Goal: Task Accomplishment & Management: Complete application form

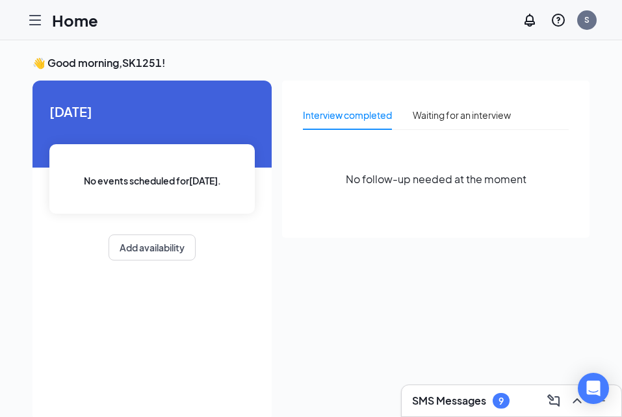
click at [33, 27] on icon "Hamburger" at bounding box center [35, 20] width 16 height 16
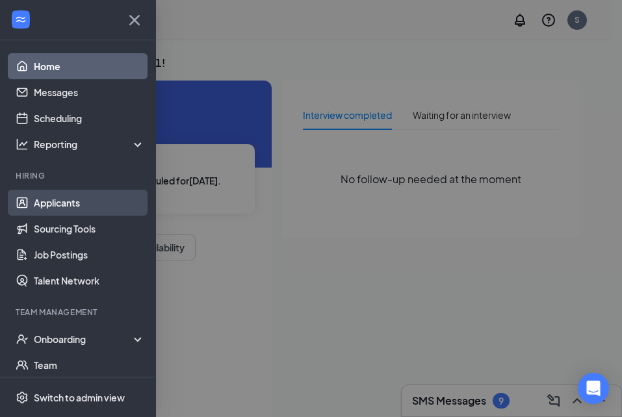
click at [52, 197] on link "Applicants" at bounding box center [89, 203] width 111 height 26
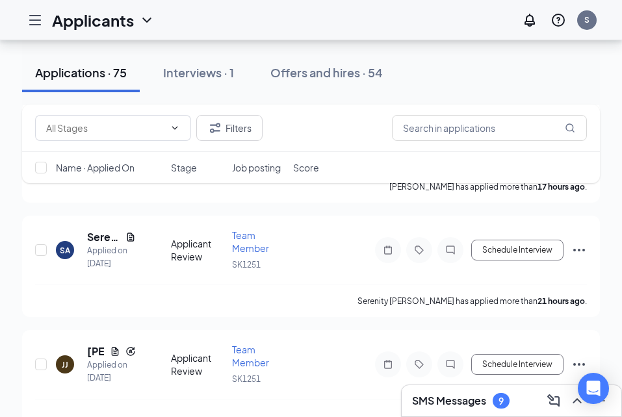
scroll to position [136, 0]
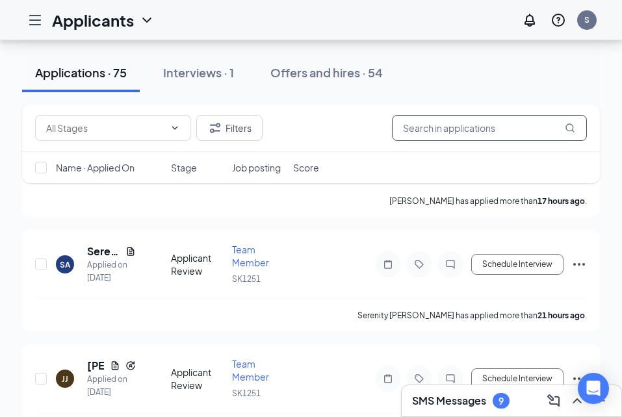
click at [419, 125] on input "text" at bounding box center [489, 128] width 195 height 26
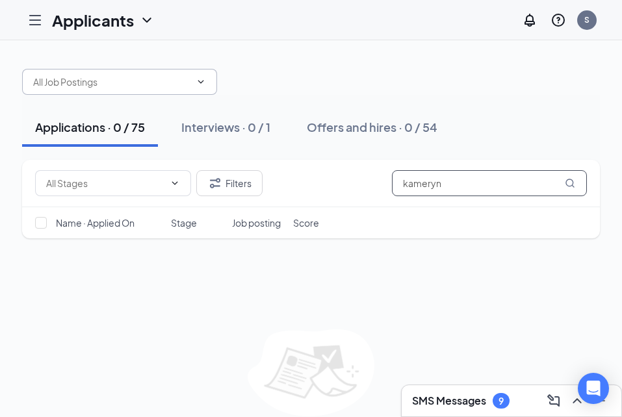
type input "kameryn"
click at [99, 81] on input "text" at bounding box center [111, 82] width 157 height 14
click at [86, 104] on div "Team Member (SK1251)" at bounding box center [94, 106] width 101 height 14
type input "Team Member (SK1251)"
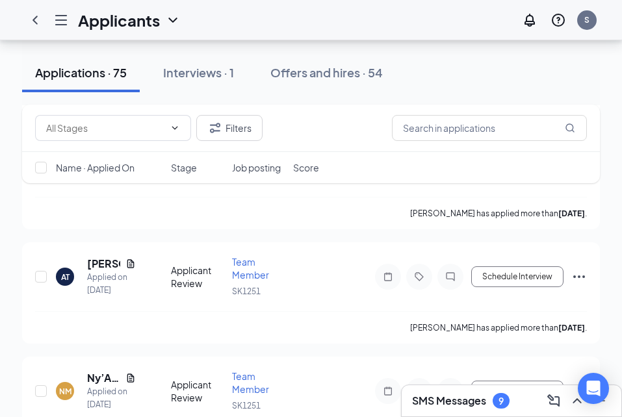
scroll to position [3018, 0]
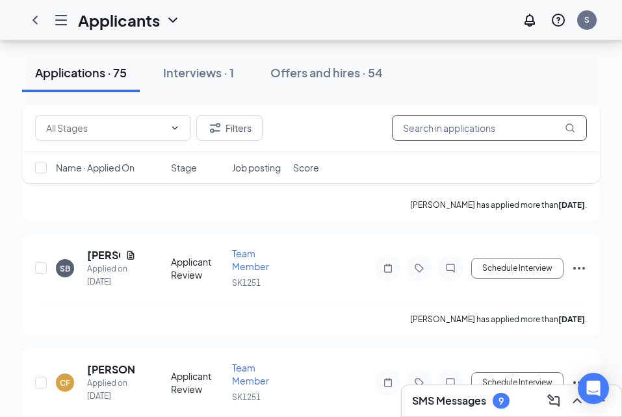
click at [448, 129] on input "text" at bounding box center [489, 128] width 195 height 26
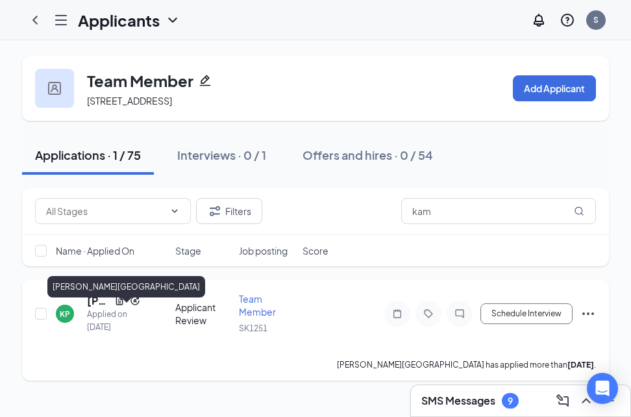
click at [108, 308] on h5 "Kamryn Pressley-Cooley" at bounding box center [98, 301] width 22 height 14
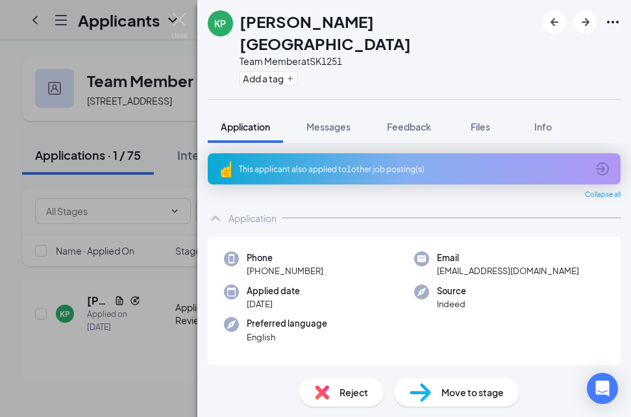
click at [177, 10] on div "KP Kamryn Pressley-Cooley Team Member at SK1251 Add a tag Application Messages …" at bounding box center [315, 208] width 631 height 417
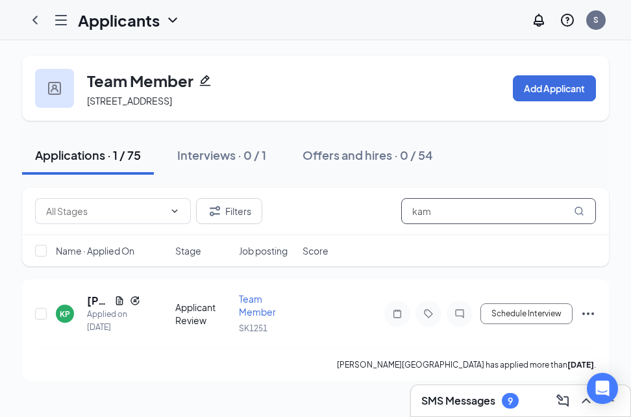
click at [432, 224] on input "kam" at bounding box center [498, 211] width 195 height 26
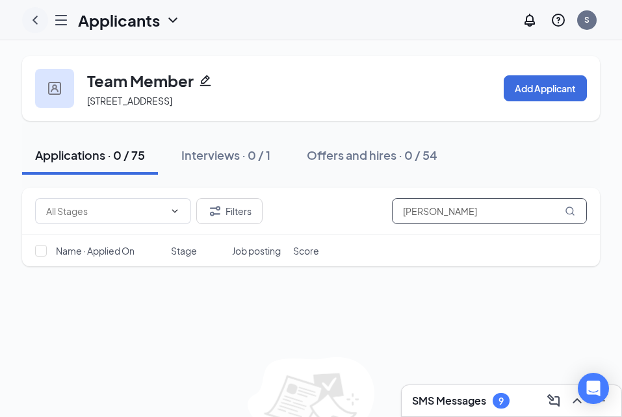
type input "kamer"
click at [32, 24] on icon "ChevronLeft" at bounding box center [35, 20] width 16 height 16
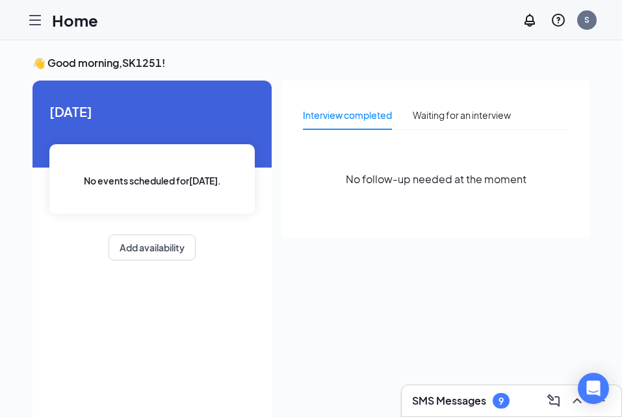
click at [27, 26] on div at bounding box center [35, 20] width 26 height 26
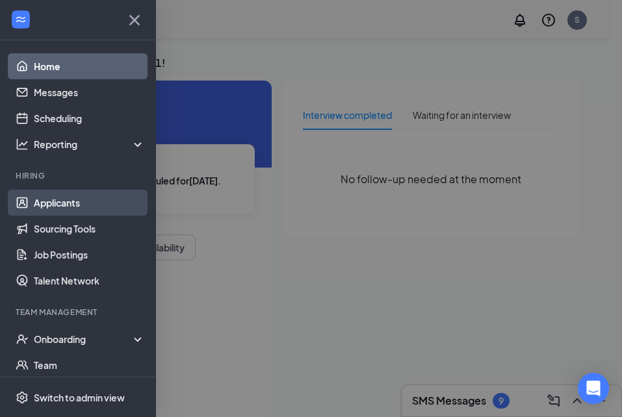
click at [55, 195] on link "Applicants" at bounding box center [89, 203] width 111 height 26
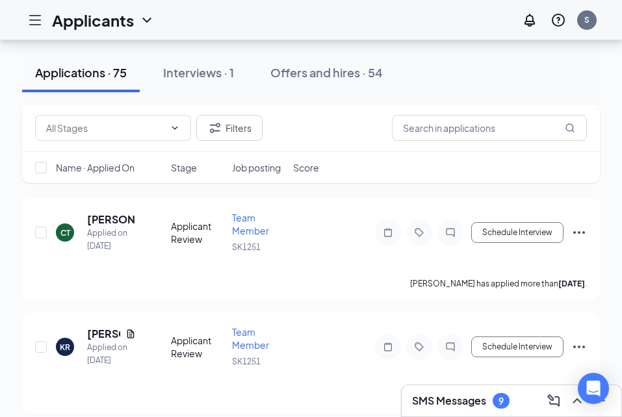
scroll to position [1902, 0]
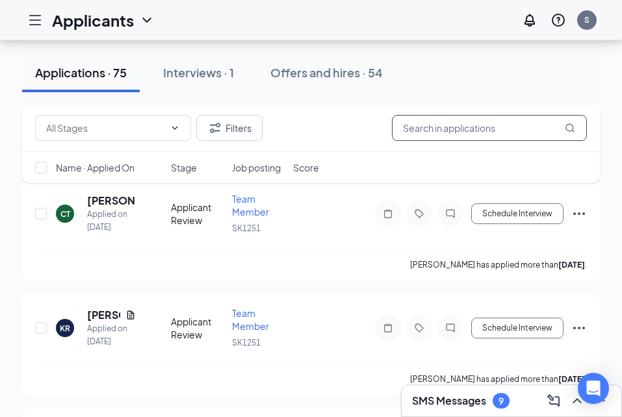
click at [435, 134] on input "text" at bounding box center [489, 128] width 195 height 26
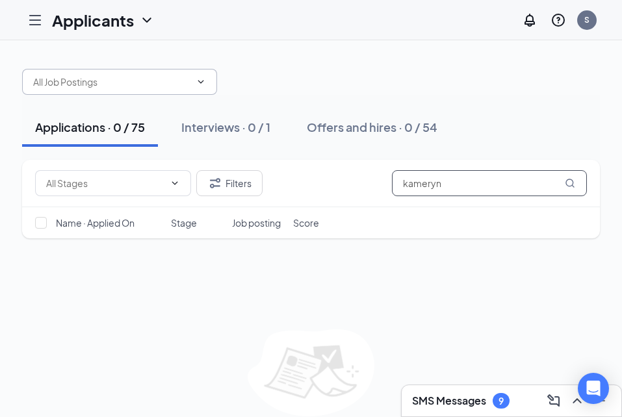
type input "kameryn"
click at [138, 84] on input "text" at bounding box center [111, 82] width 157 height 14
click at [123, 106] on div "Team Member (SK1251)" at bounding box center [94, 106] width 101 height 14
type input "Team Member (SK1251)"
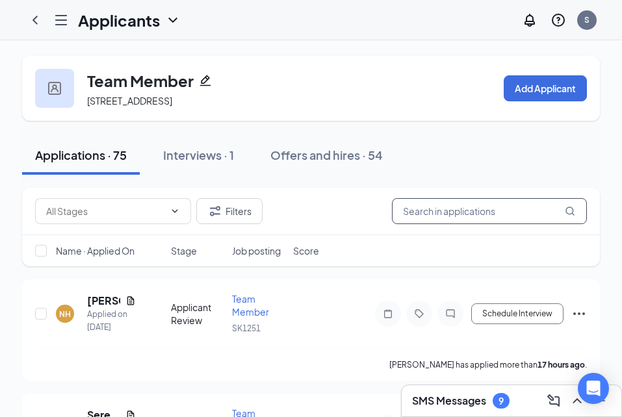
click at [420, 220] on input "text" at bounding box center [489, 211] width 195 height 26
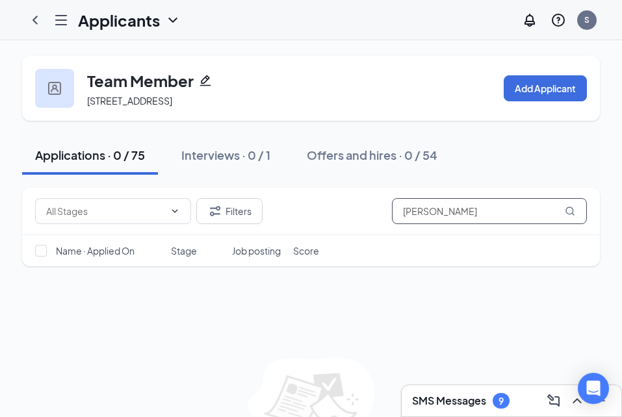
type input "kamer"
click at [166, 25] on icon "ChevronDown" at bounding box center [173, 20] width 16 height 16
click at [255, 14] on div "Applicants S" at bounding box center [311, 20] width 622 height 40
click at [30, 25] on icon "ChevronLeft" at bounding box center [35, 20] width 16 height 16
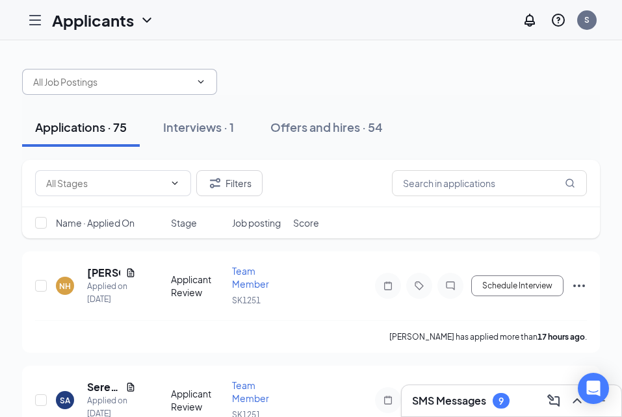
click at [170, 73] on span at bounding box center [119, 82] width 195 height 26
click at [197, 81] on icon "ChevronDown" at bounding box center [201, 82] width 10 height 10
click at [63, 82] on input "text" at bounding box center [111, 82] width 157 height 14
click at [86, 108] on div "Team Member (SK1251)" at bounding box center [94, 106] width 101 height 14
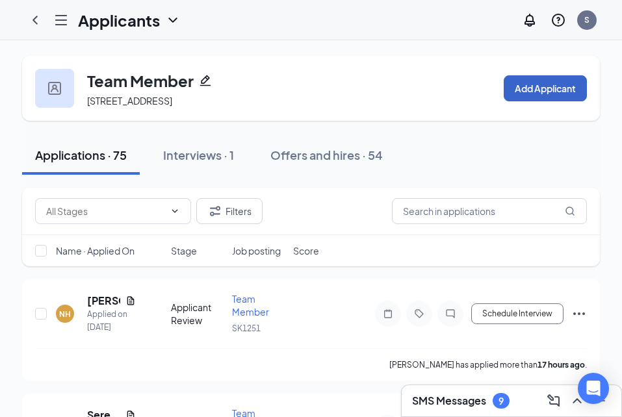
click at [541, 91] on button "Add Applicant" at bounding box center [544, 88] width 83 height 26
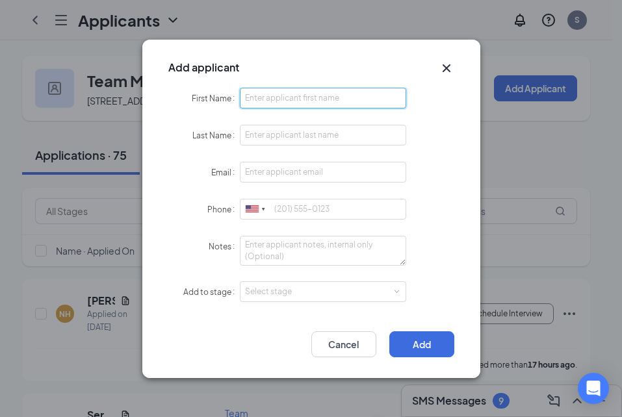
click at [280, 94] on input "First Name" at bounding box center [323, 98] width 167 height 21
type input "Kameryn"
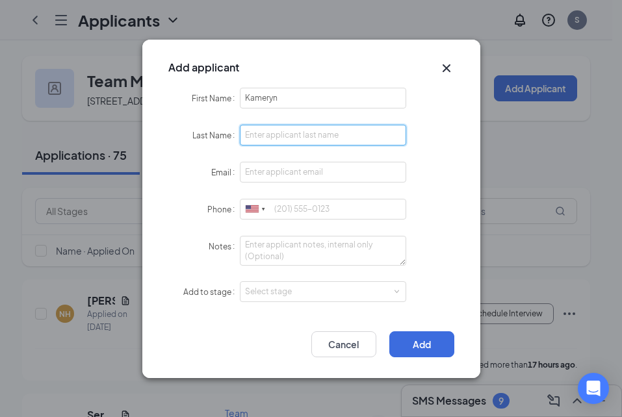
click at [258, 133] on input "Last Name" at bounding box center [323, 135] width 167 height 21
type input "Salters"
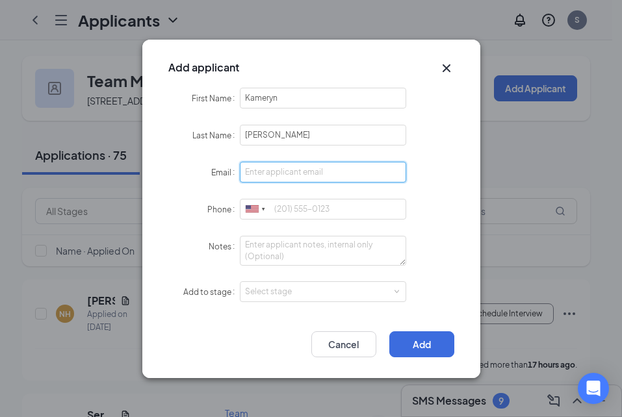
click at [264, 172] on input "Email" at bounding box center [323, 172] width 167 height 21
type input "kamerynsalters@gmail.com"
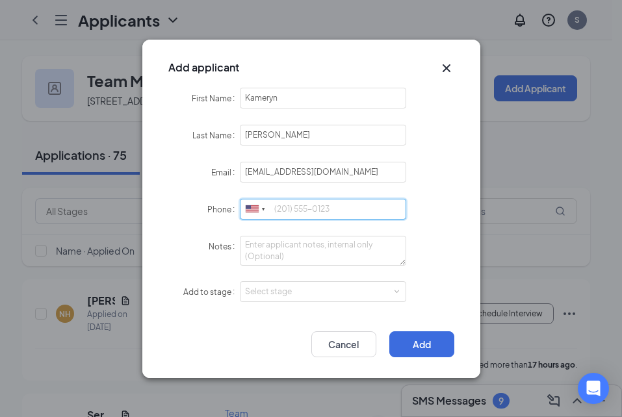
click at [291, 214] on input "Phone" at bounding box center [323, 209] width 167 height 21
click at [378, 292] on div "Select stage" at bounding box center [320, 291] width 151 height 13
type input "8438068307"
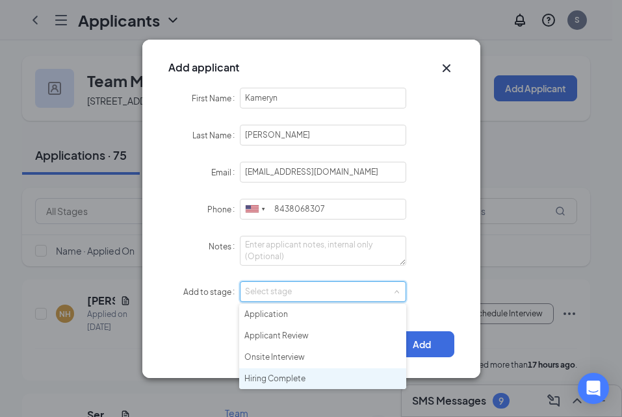
click at [287, 381] on li "Hiring Complete" at bounding box center [322, 378] width 167 height 21
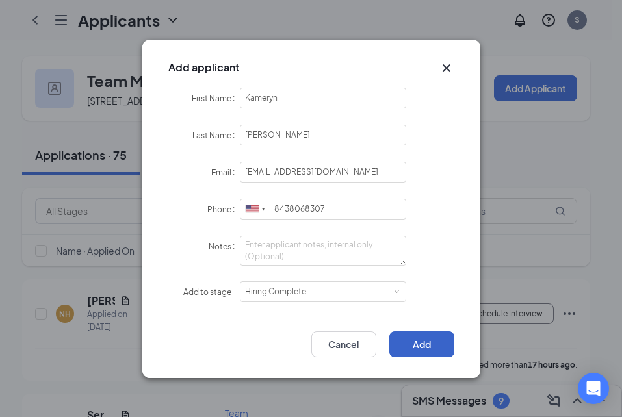
click at [418, 342] on button "Add" at bounding box center [421, 344] width 65 height 26
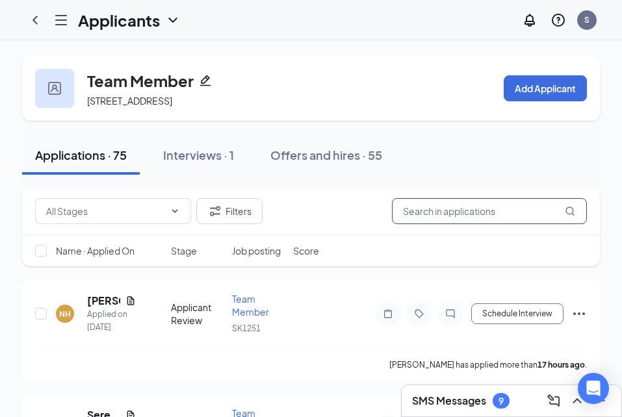
click at [456, 223] on input "text" at bounding box center [489, 211] width 195 height 26
click at [34, 15] on icon "ChevronLeft" at bounding box center [35, 20] width 16 height 16
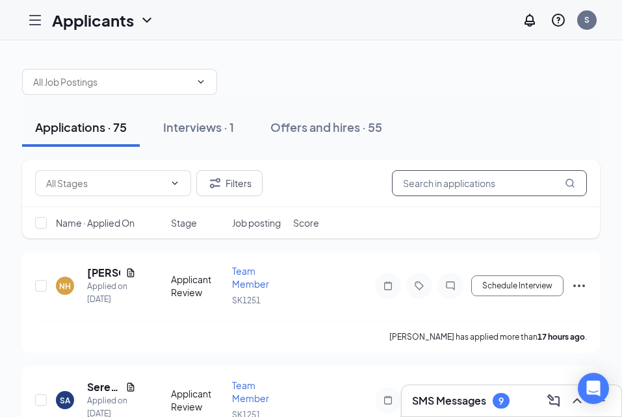
click at [476, 185] on input "text" at bounding box center [489, 183] width 195 height 26
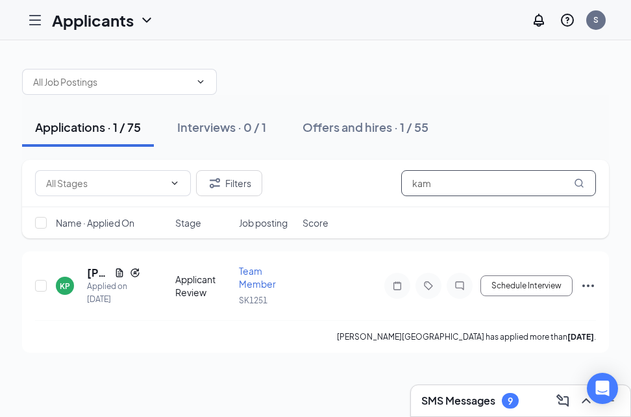
type input "kam"
click at [39, 19] on icon "Hamburger" at bounding box center [35, 20] width 16 height 16
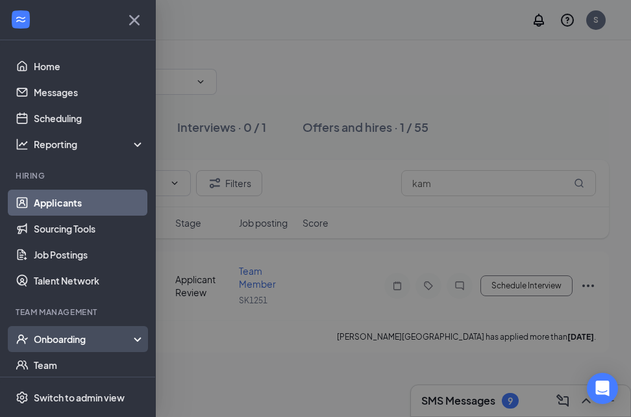
click at [60, 335] on div "Onboarding" at bounding box center [84, 339] width 100 height 13
click at [54, 366] on link "Overview" at bounding box center [89, 365] width 111 height 26
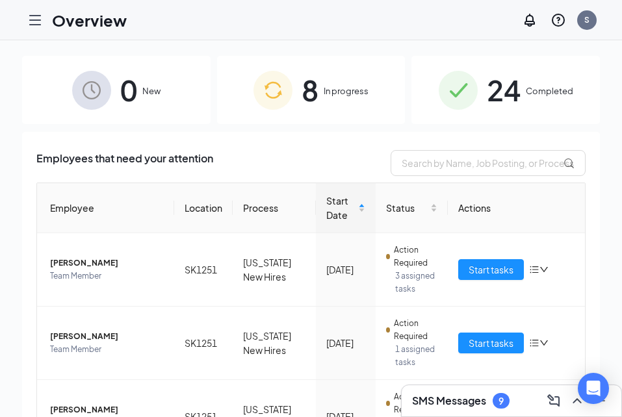
click at [36, 23] on icon "Hamburger" at bounding box center [35, 20] width 16 height 16
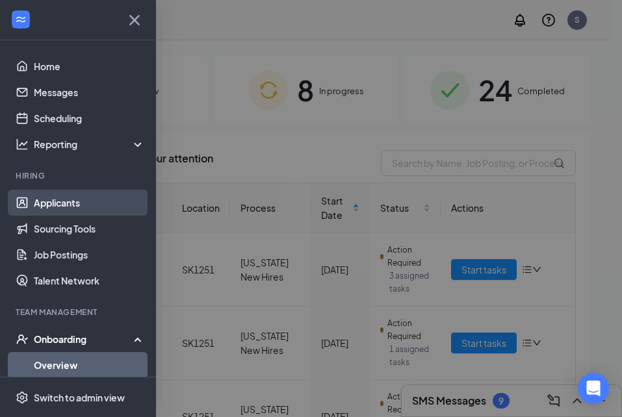
click at [49, 203] on link "Applicants" at bounding box center [89, 203] width 111 height 26
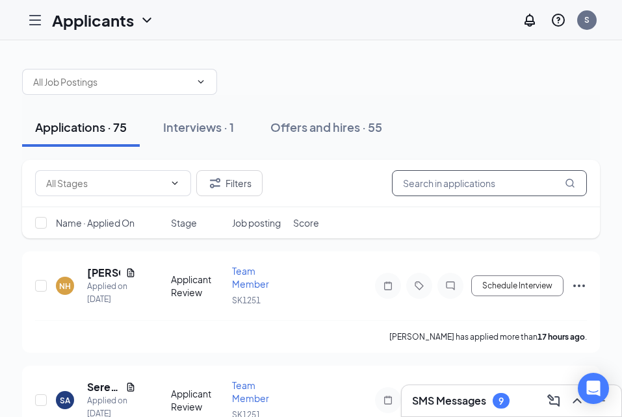
click at [431, 186] on input "text" at bounding box center [489, 183] width 195 height 26
type input "Kameryn"
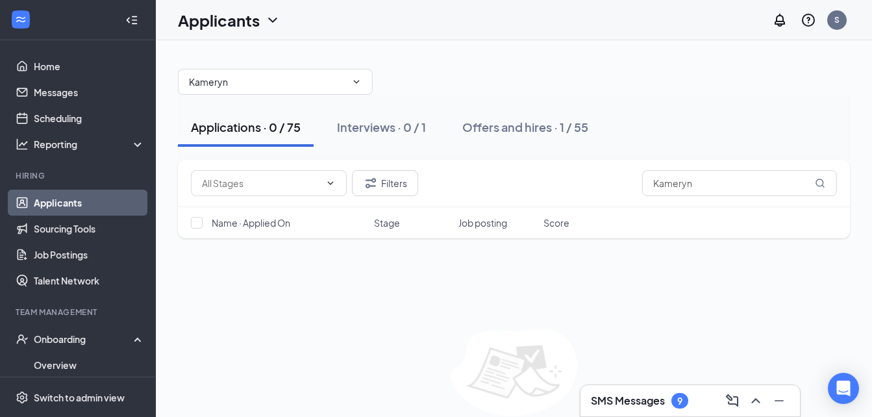
click at [52, 209] on link "Applicants" at bounding box center [89, 203] width 111 height 26
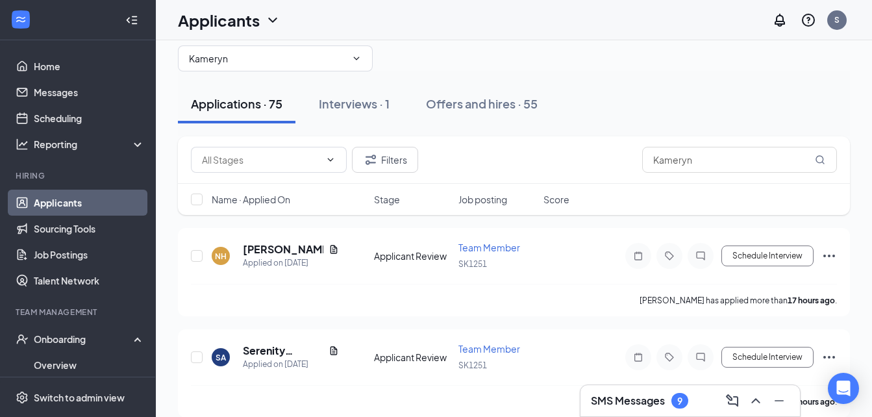
scroll to position [30, 0]
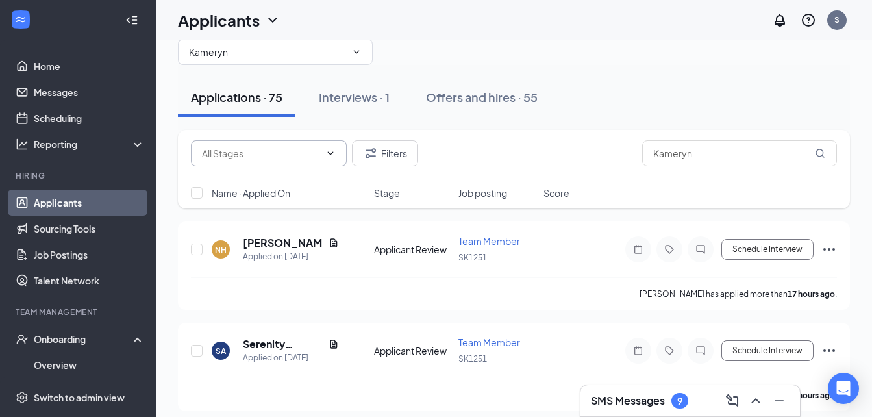
click at [327, 147] on span at bounding box center [269, 153] width 156 height 26
click at [328, 155] on icon "ChevronDown" at bounding box center [330, 153] width 10 height 10
click at [331, 148] on icon "ChevronDown" at bounding box center [330, 153] width 10 height 10
click at [227, 151] on input "text" at bounding box center [261, 153] width 118 height 14
click at [240, 183] on div "Applicant Review (982)" at bounding box center [259, 178] width 95 height 14
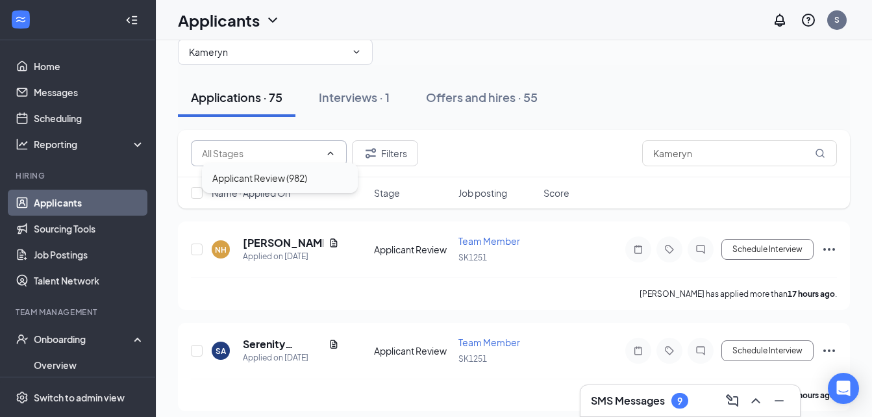
type input "Applicant Review (982)"
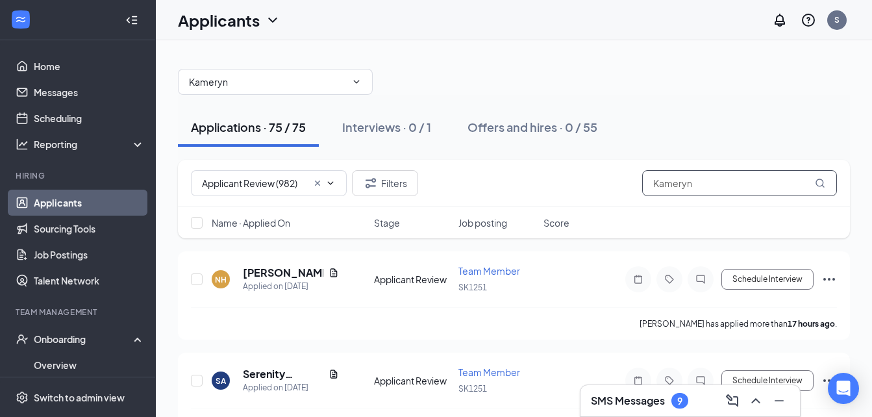
click at [631, 183] on input "Kameryn" at bounding box center [740, 183] width 195 height 26
click at [65, 201] on link "Applicants" at bounding box center [89, 203] width 111 height 26
click at [360, 76] on span "Kameryn" at bounding box center [275, 82] width 195 height 26
click at [358, 85] on icon "ChevronDown" at bounding box center [356, 82] width 10 height 10
click at [351, 81] on icon "ChevronDown" at bounding box center [356, 82] width 10 height 10
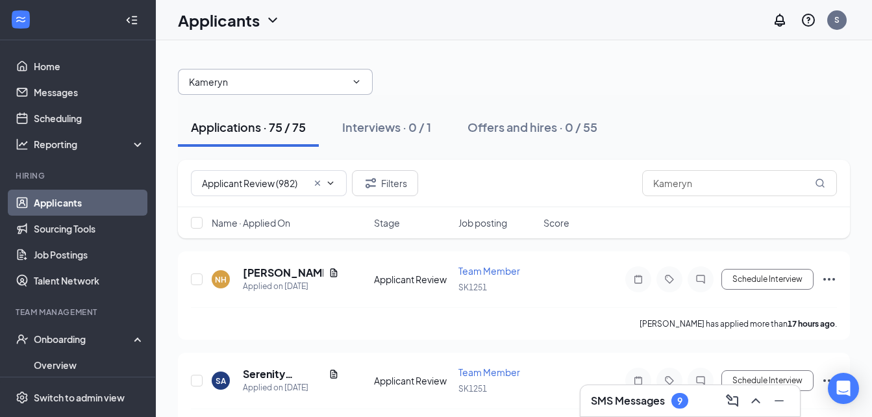
click at [254, 83] on input "Kameryn" at bounding box center [267, 82] width 157 height 14
type input "K"
click at [237, 102] on div "Team Member (SK1251)" at bounding box center [249, 106] width 101 height 14
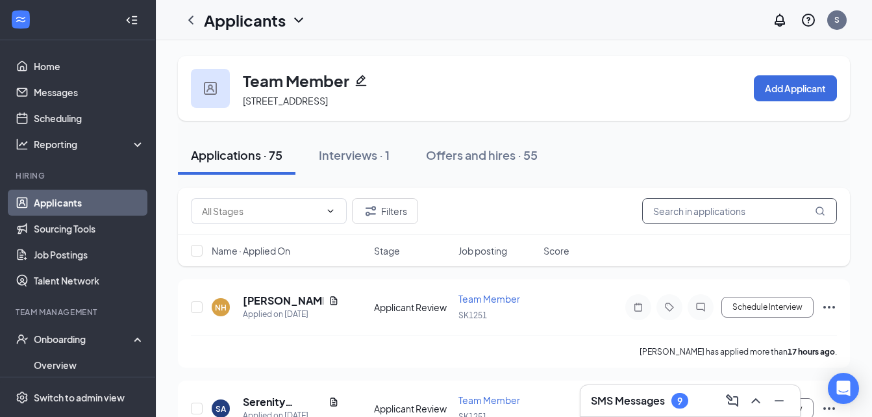
click at [631, 215] on input "text" at bounding box center [740, 211] width 195 height 26
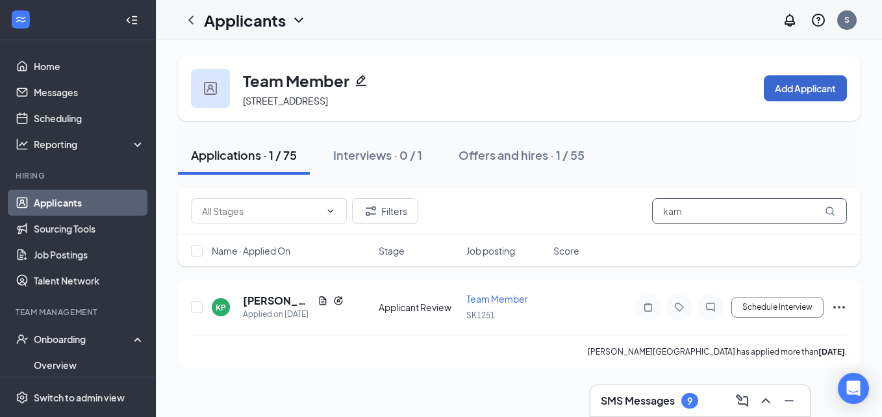
type input "kam"
click at [631, 94] on button "Add Applicant" at bounding box center [805, 88] width 83 height 26
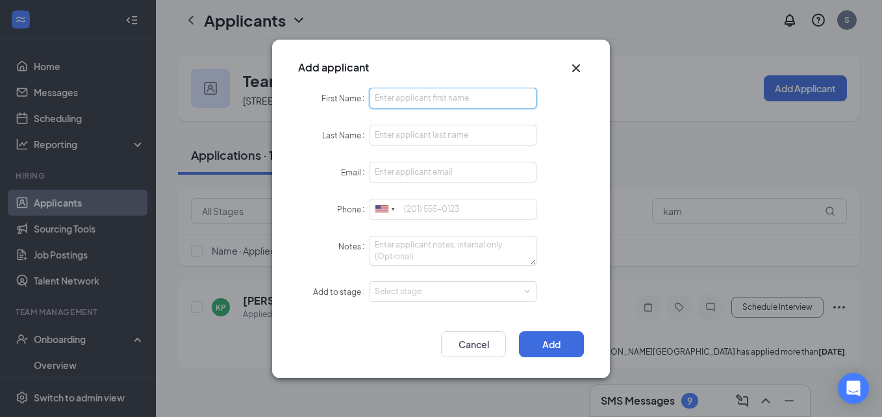
click at [445, 95] on input "First Name" at bounding box center [453, 98] width 167 height 21
type input "Kameryn"
type input "Salters"
type input "kamerynsalters@gmail.com"
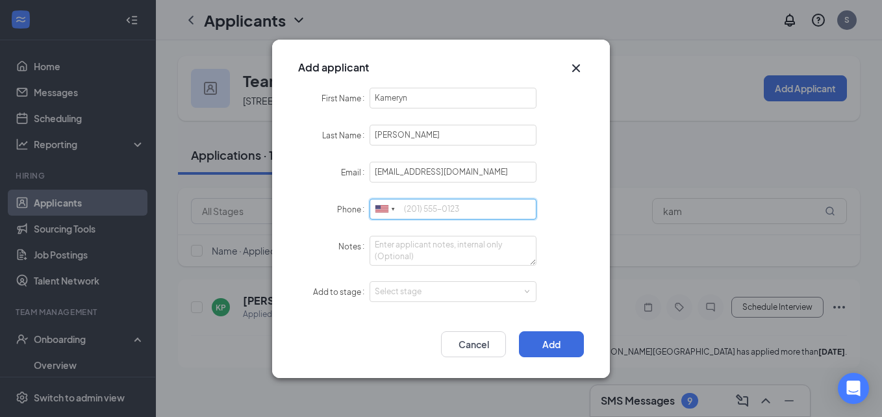
click at [427, 214] on input "Phone" at bounding box center [453, 209] width 167 height 21
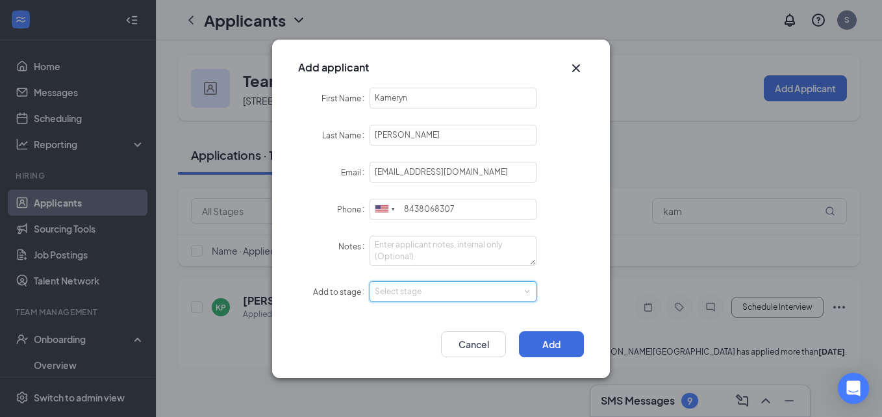
click at [525, 292] on span at bounding box center [527, 291] width 6 height 6
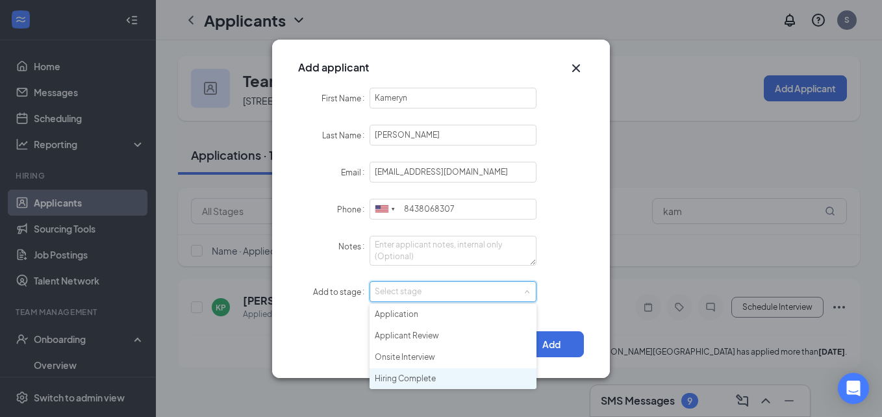
click at [426, 380] on li "Hiring Complete" at bounding box center [453, 378] width 167 height 21
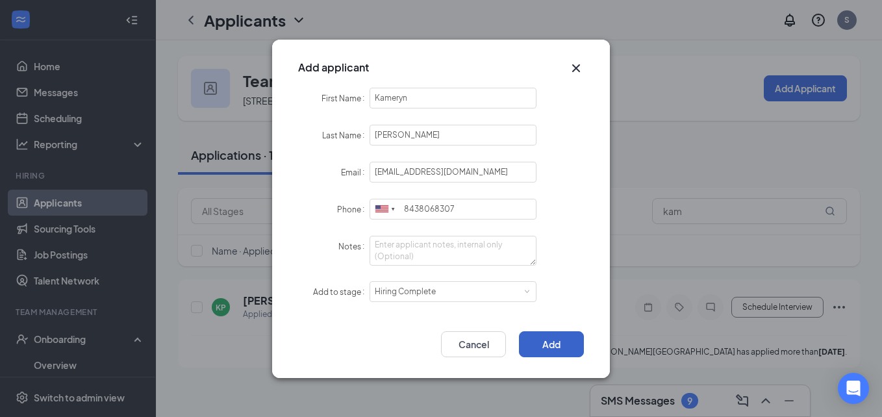
click at [560, 342] on button "Add" at bounding box center [551, 344] width 65 height 26
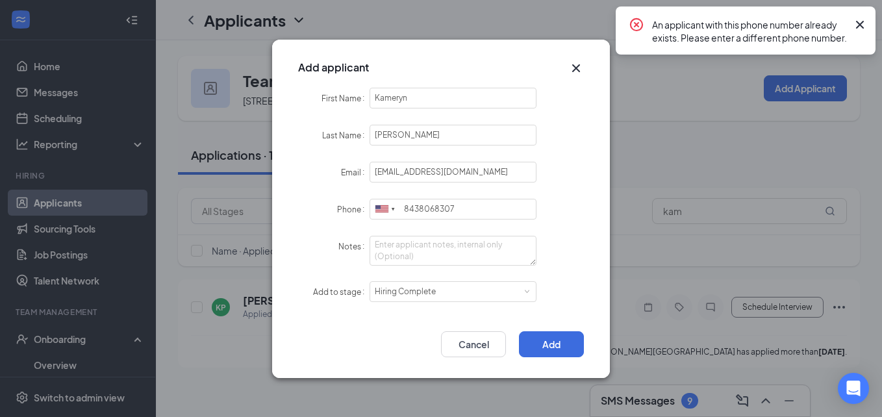
click at [631, 25] on icon "Cross" at bounding box center [860, 25] width 16 height 16
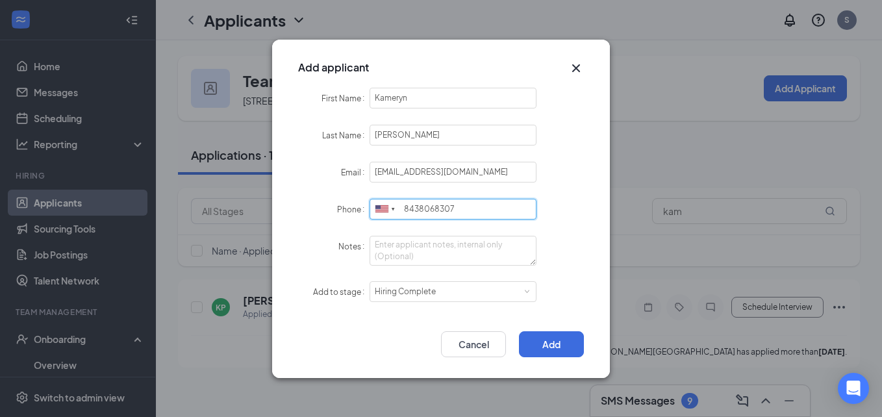
click at [467, 199] on input "8438068307" at bounding box center [453, 209] width 167 height 21
type input "8438068309"
click at [519, 335] on button "Add" at bounding box center [551, 344] width 65 height 26
click at [519, 335] on button "button" at bounding box center [551, 344] width 65 height 26
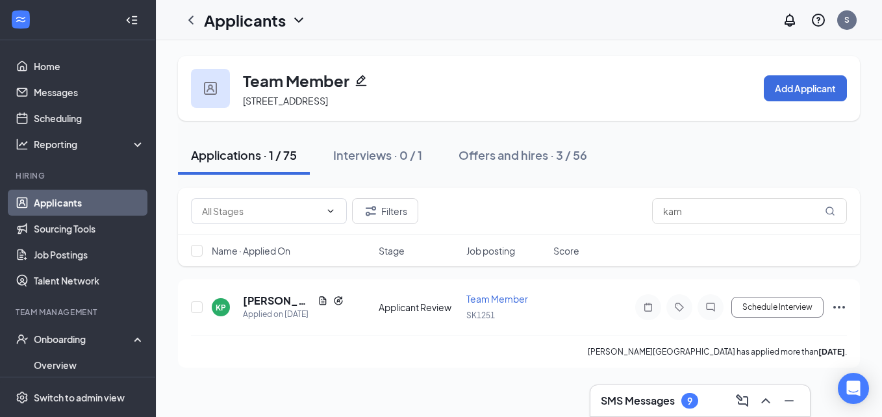
click at [56, 205] on link "Applicants" at bounding box center [89, 203] width 111 height 26
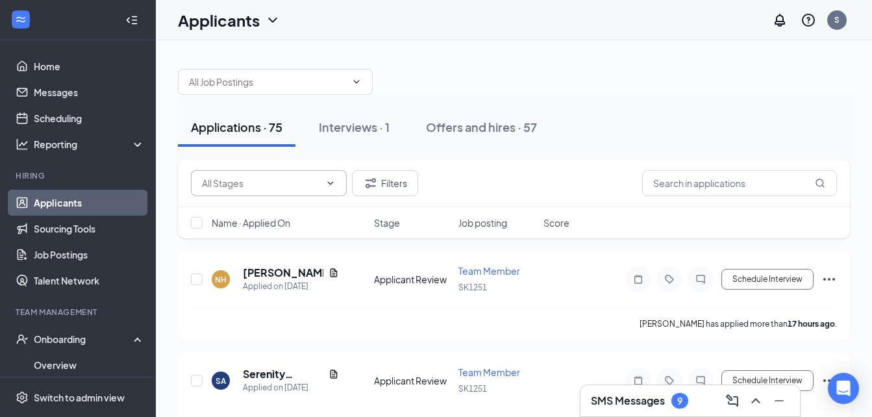
click at [322, 183] on span at bounding box center [269, 183] width 156 height 26
click at [333, 182] on icon "ChevronDown" at bounding box center [331, 182] width 6 height 3
click at [331, 183] on icon "ChevronDown" at bounding box center [330, 183] width 10 height 10
click at [214, 184] on input "text" at bounding box center [261, 183] width 118 height 14
click at [631, 179] on input "text" at bounding box center [740, 183] width 195 height 26
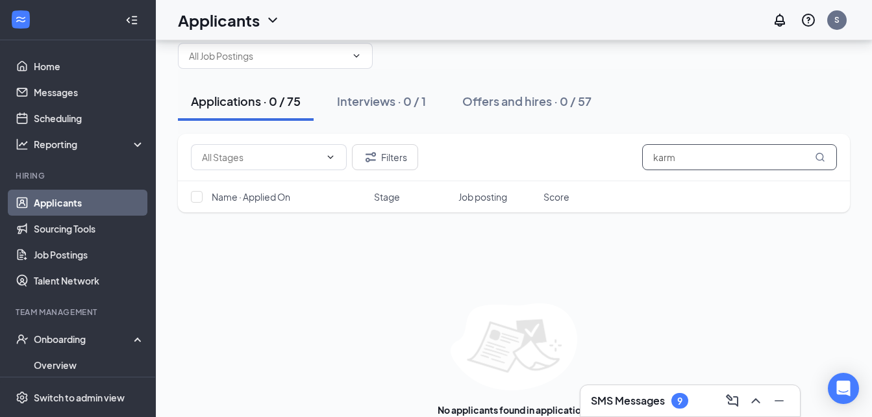
scroll to position [54, 0]
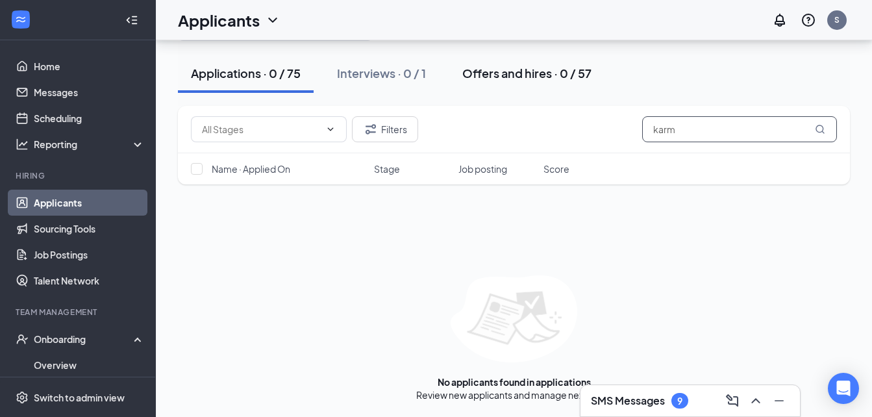
type input "karm"
click at [490, 74] on div "Offers and hires · 0 / 57" at bounding box center [527, 73] width 129 height 16
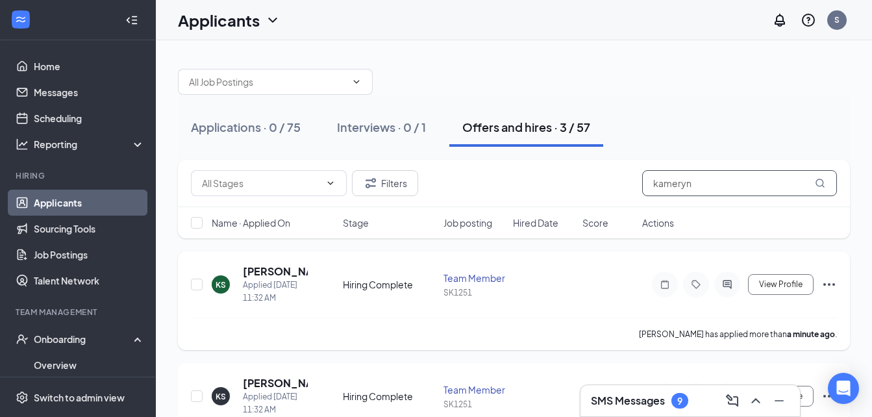
type input "kameryn"
click at [631, 289] on icon "Ellipses" at bounding box center [830, 285] width 16 height 16
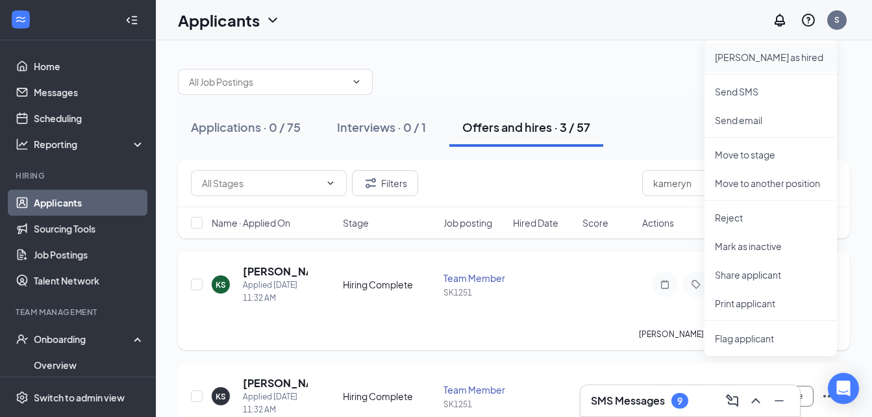
click at [631, 57] on p "Mark as hired" at bounding box center [771, 57] width 112 height 13
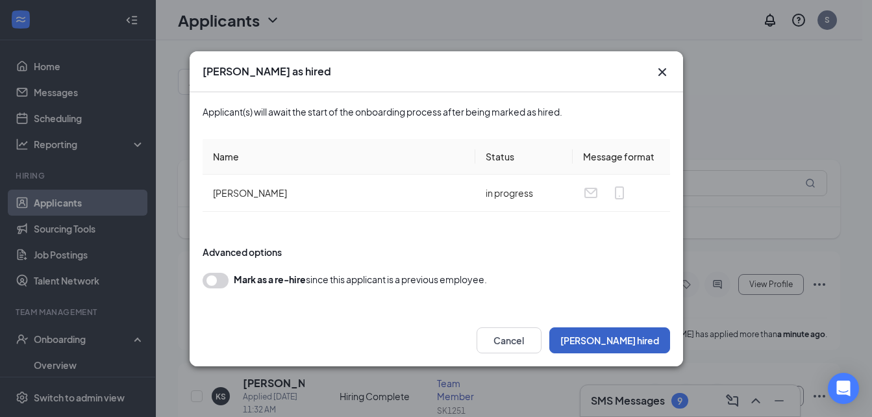
click at [631, 342] on button "Mark hired" at bounding box center [610, 340] width 121 height 26
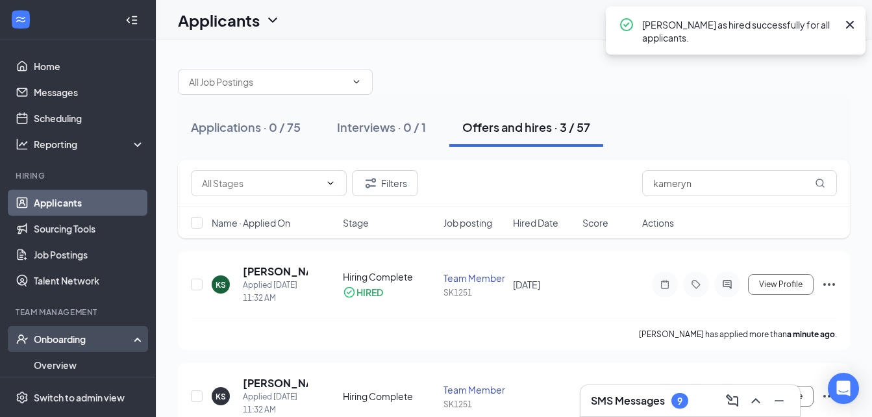
click at [68, 342] on div "Onboarding" at bounding box center [84, 339] width 100 height 13
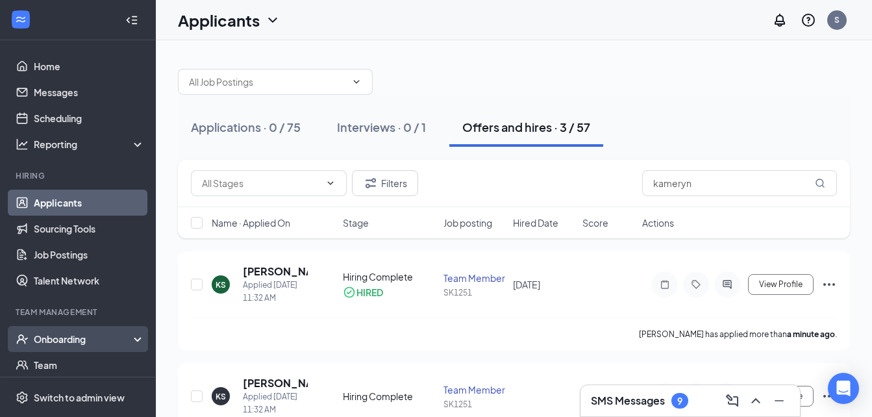
click at [73, 339] on div "Onboarding" at bounding box center [84, 339] width 100 height 13
click at [60, 363] on link "Overview" at bounding box center [89, 365] width 111 height 26
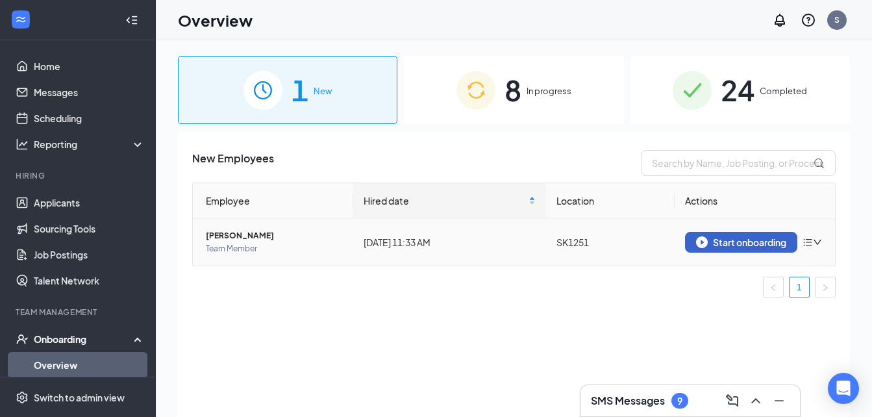
click at [631, 236] on div "Start onboarding" at bounding box center [741, 242] width 90 height 12
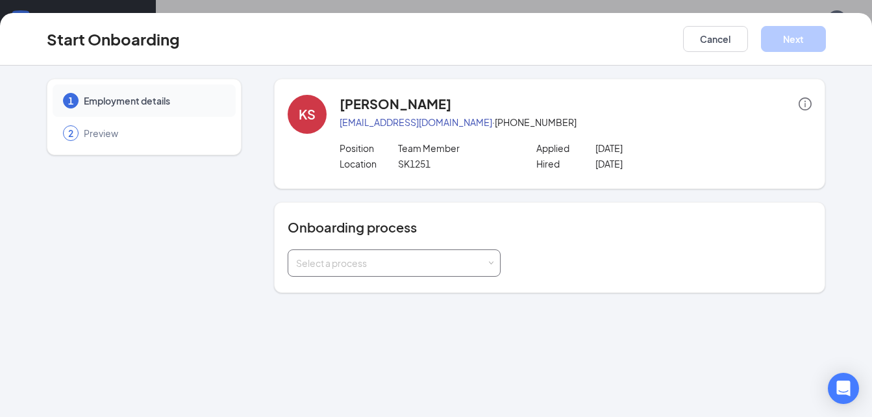
click at [485, 262] on div "Select a process" at bounding box center [391, 263] width 190 height 13
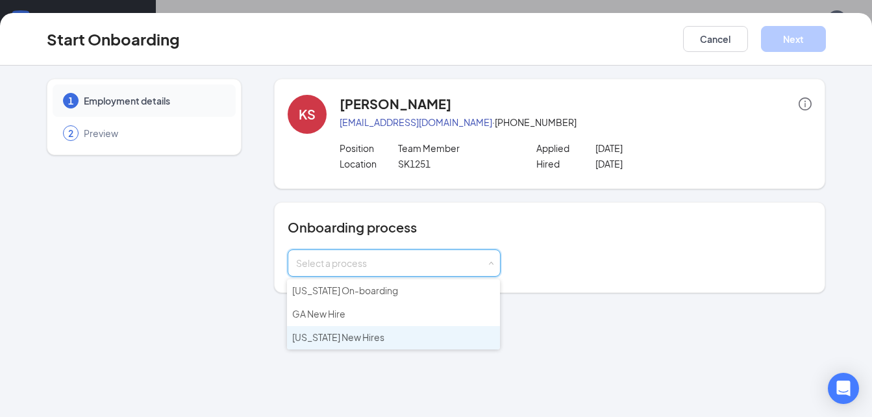
click at [327, 339] on span "South Carolina New Hires" at bounding box center [338, 337] width 92 height 12
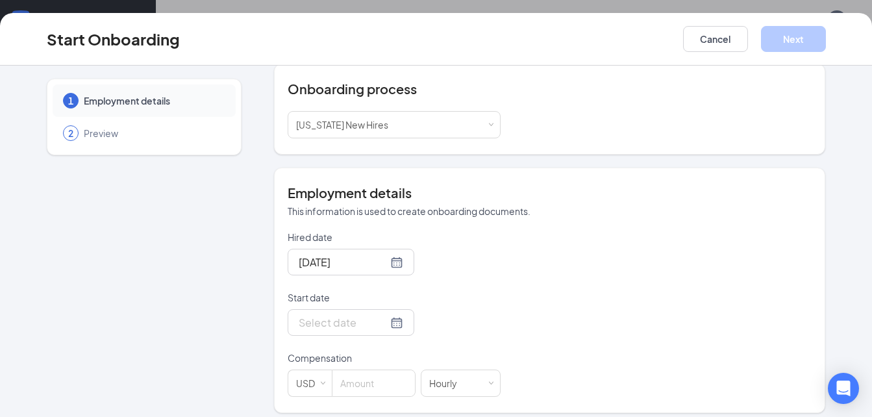
scroll to position [147, 0]
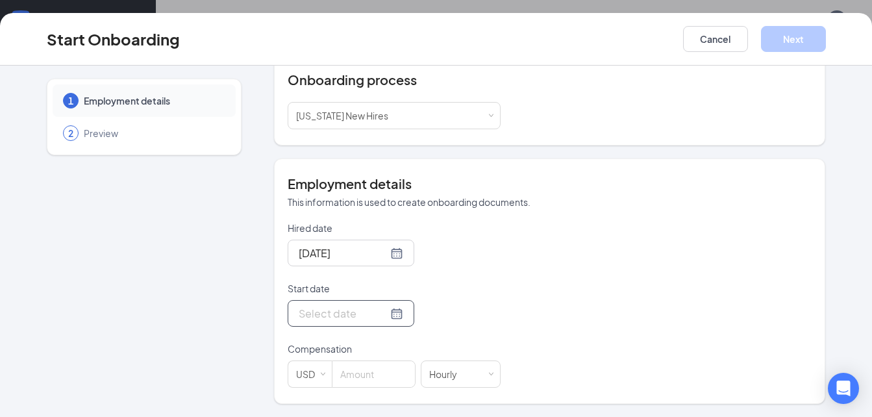
click at [337, 315] on input "Start date" at bounding box center [343, 313] width 89 height 16
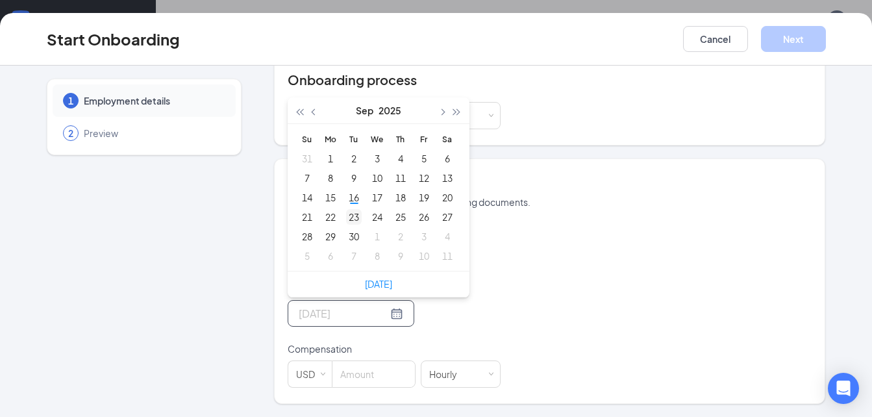
type input "Sep 23, 2025"
click at [347, 215] on div "23" at bounding box center [354, 217] width 16 height 16
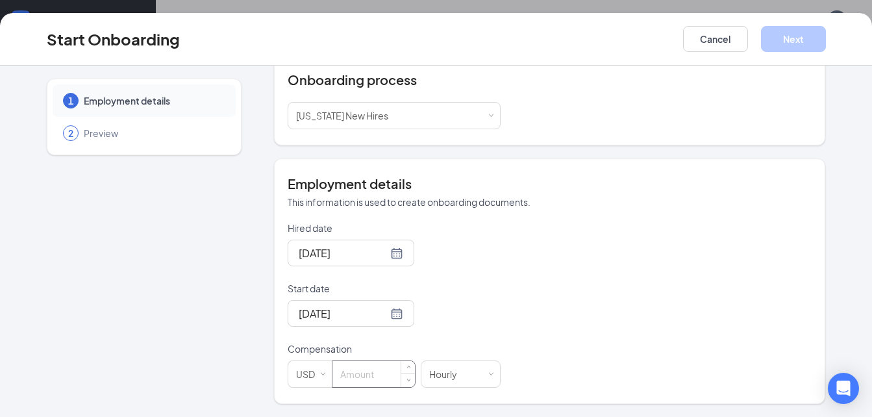
click at [355, 380] on input at bounding box center [374, 374] width 83 height 26
type input "11"
click at [631, 30] on button "Next" at bounding box center [793, 39] width 65 height 26
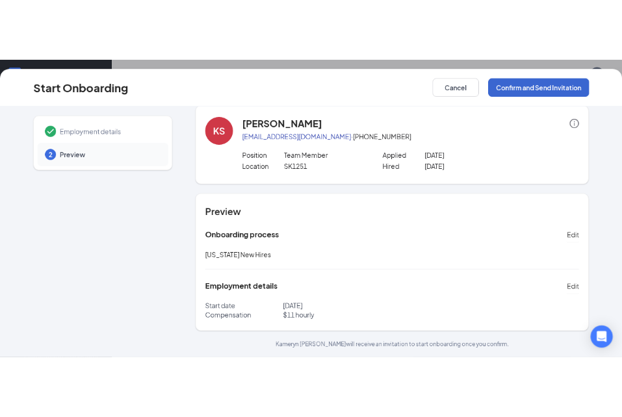
scroll to position [15, 0]
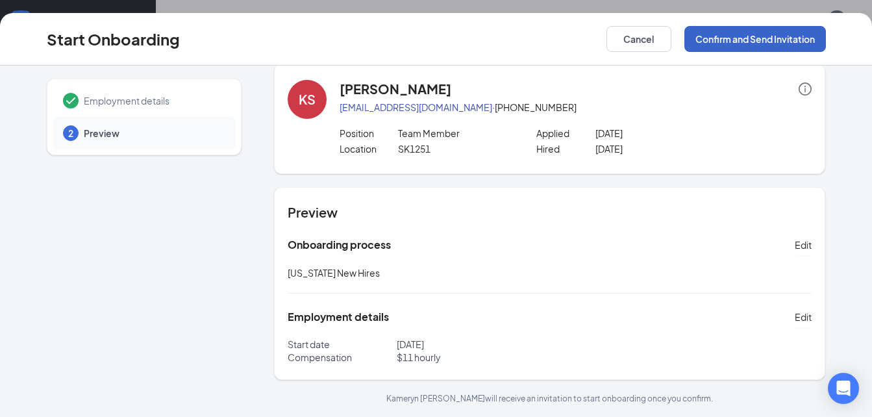
click at [631, 41] on button "Confirm and Send Invitation" at bounding box center [756, 39] width 142 height 26
